Goal: Transaction & Acquisition: Download file/media

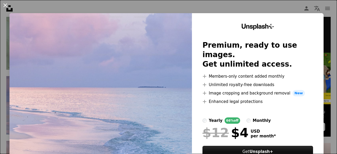
click at [4, 6] on button "An X shape" at bounding box center [5, 5] width 6 height 6
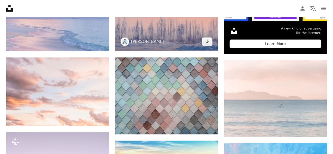
scroll to position [227, 0]
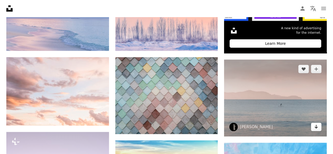
click at [318, 129] on link "Arrow pointing down" at bounding box center [315, 127] width 11 height 8
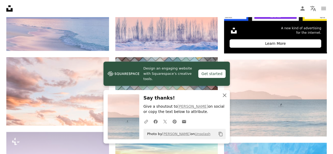
click at [223, 93] on icon "An X shape" at bounding box center [224, 95] width 6 height 6
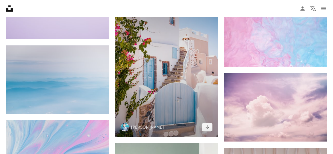
scroll to position [461, 0]
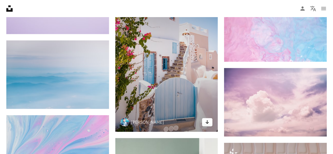
click at [206, 124] on icon "Arrow pointing down" at bounding box center [207, 122] width 4 height 6
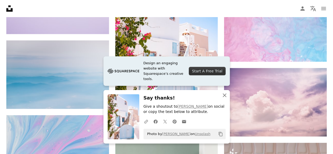
click at [223, 94] on icon "An X shape" at bounding box center [224, 95] width 6 height 6
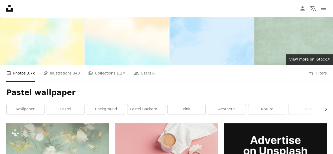
scroll to position [0, 0]
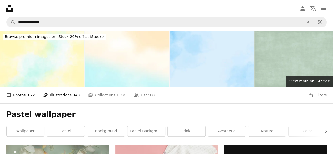
click at [64, 101] on link "Pen Tool Illustrations 340" at bounding box center [61, 94] width 37 height 17
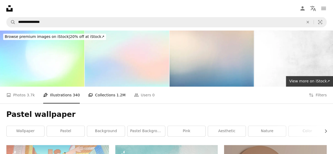
click at [90, 91] on link "A stack of folders Collections 1.2M" at bounding box center [106, 94] width 37 height 17
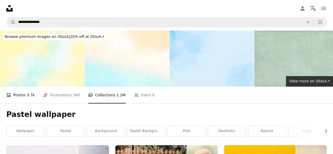
click at [15, 96] on link "A photo Photos 3.7k" at bounding box center [20, 94] width 28 height 17
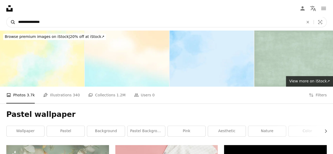
drag, startPoint x: 29, startPoint y: 22, endPoint x: 7, endPoint y: 23, distance: 22.1
click at [7, 23] on form "**********" at bounding box center [166, 22] width 320 height 11
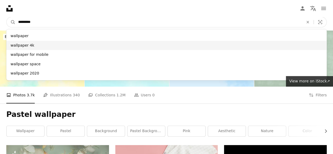
type input "*********"
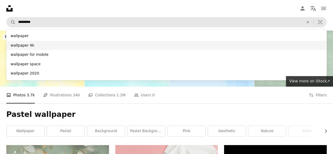
click at [32, 48] on div "wallpaper 4k" at bounding box center [166, 45] width 320 height 9
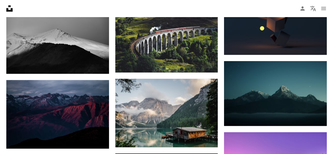
scroll to position [288, 0]
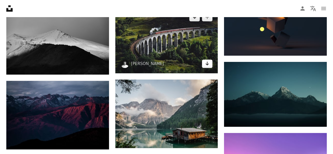
click at [212, 61] on link "Arrow pointing down" at bounding box center [207, 63] width 11 height 8
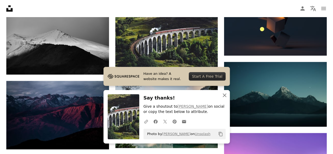
click at [223, 95] on icon "button" at bounding box center [224, 95] width 4 height 4
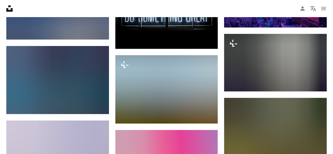
scroll to position [462, 0]
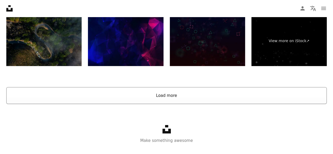
click at [170, 96] on button "Load more" at bounding box center [166, 95] width 320 height 17
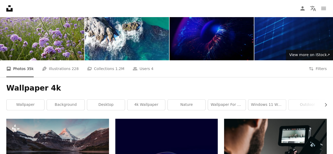
scroll to position [0, 0]
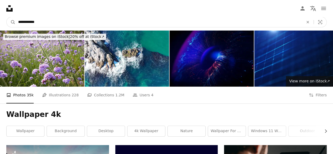
click at [42, 23] on input "**********" at bounding box center [159, 22] width 286 height 10
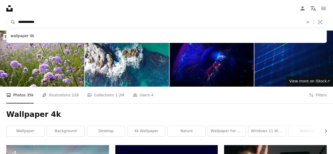
click at [20, 22] on input "**********" at bounding box center [159, 22] width 286 height 10
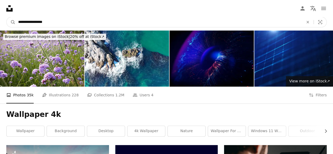
type input "**********"
click at [7, 17] on button "A magnifying glass" at bounding box center [11, 22] width 9 height 10
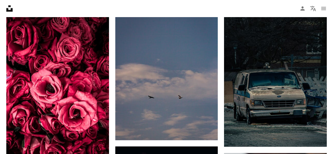
scroll to position [297, 0]
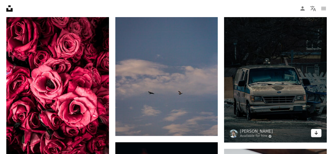
click at [315, 135] on icon "Arrow pointing down" at bounding box center [316, 132] width 4 height 6
